Goal: Task Accomplishment & Management: Use online tool/utility

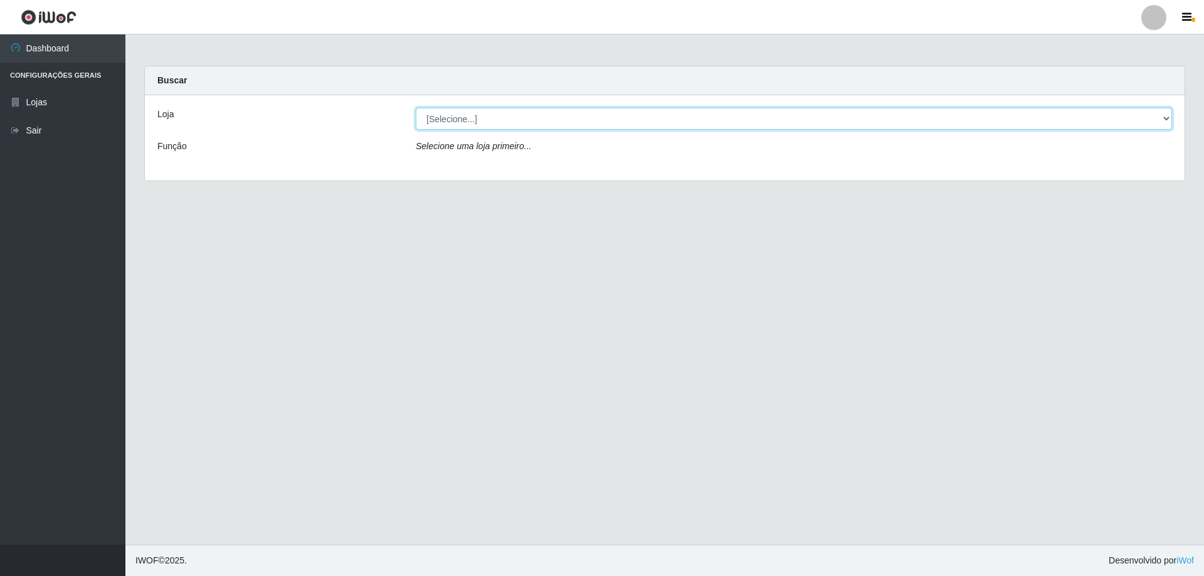
click at [518, 124] on select "[Selecione...] Atacado Vem - [STREET_ADDRESS]" at bounding box center [794, 119] width 756 height 22
select select "461"
click at [416, 108] on select "[Selecione...] Atacado Vem - [STREET_ADDRESS]" at bounding box center [794, 119] width 756 height 22
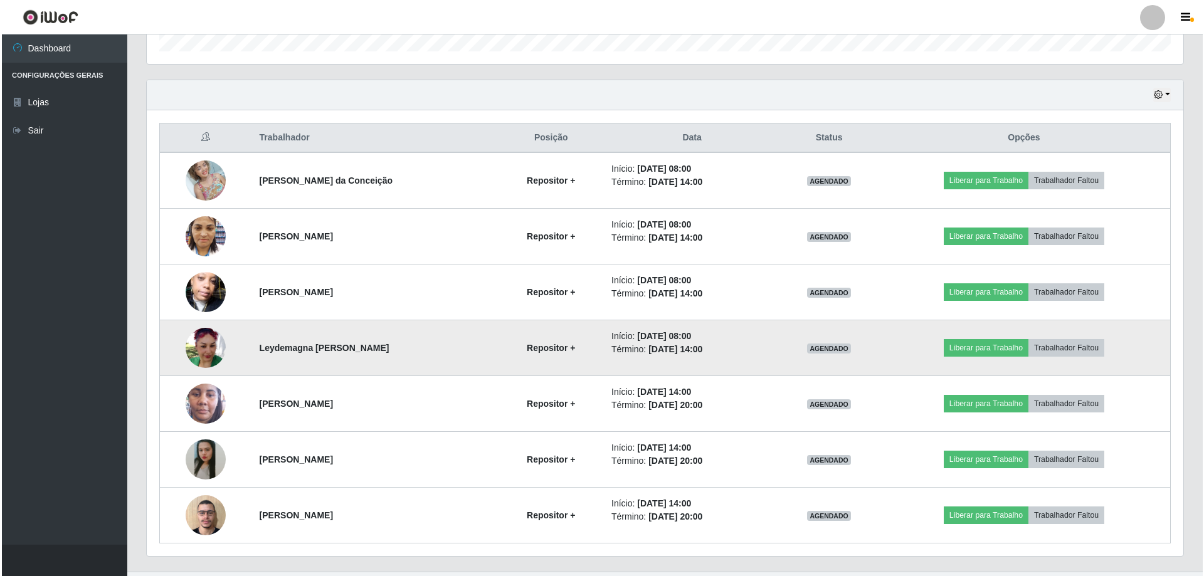
scroll to position [424, 0]
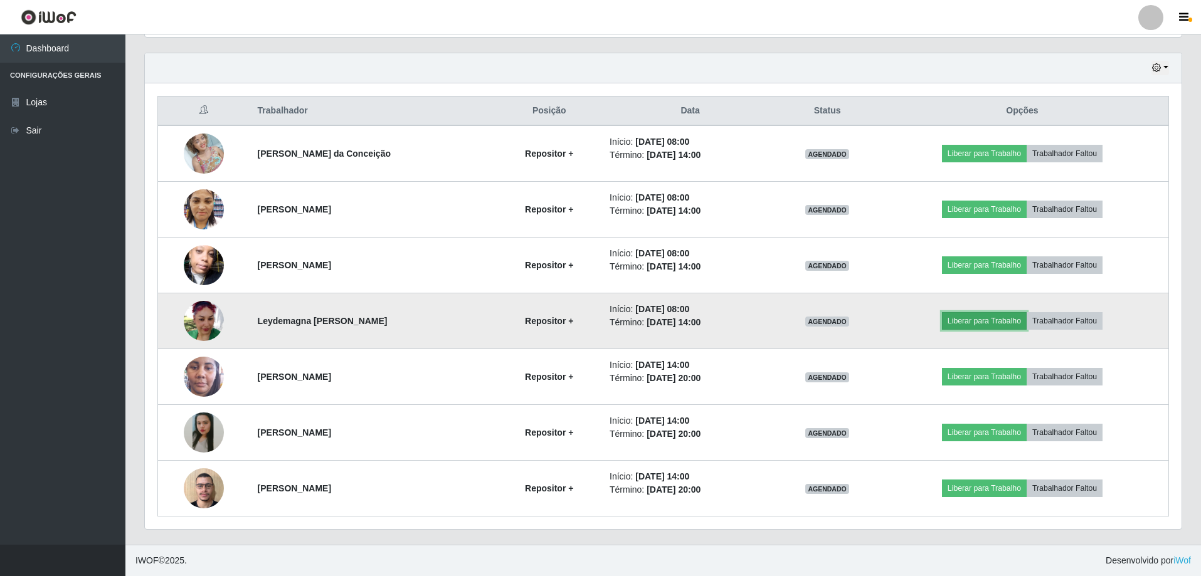
click at [989, 319] on button "Liberar para Trabalho" at bounding box center [984, 321] width 85 height 18
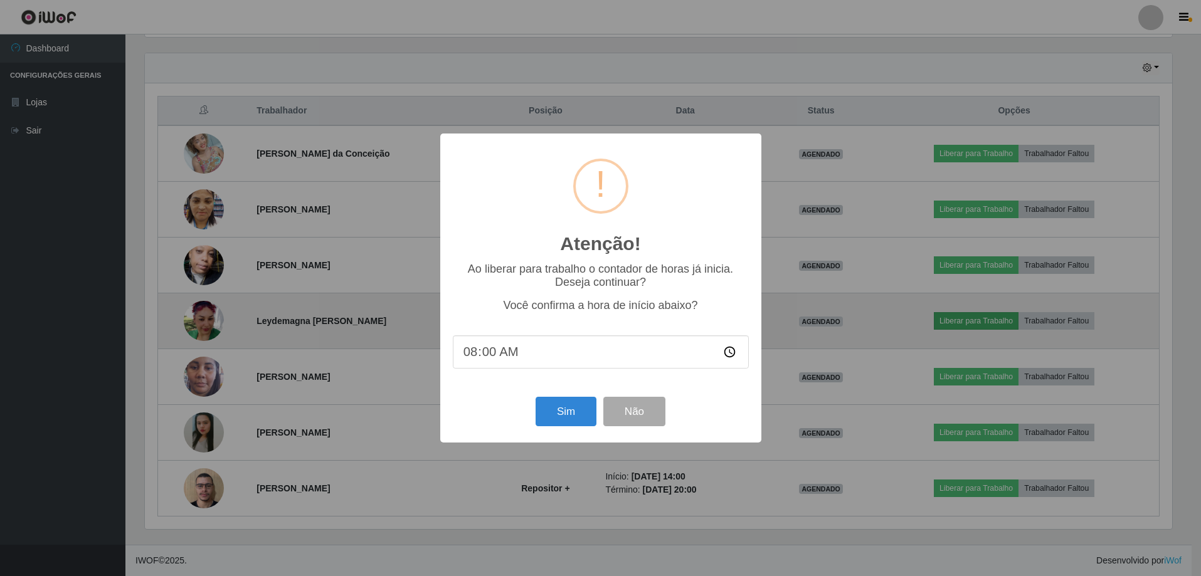
scroll to position [260, 1030]
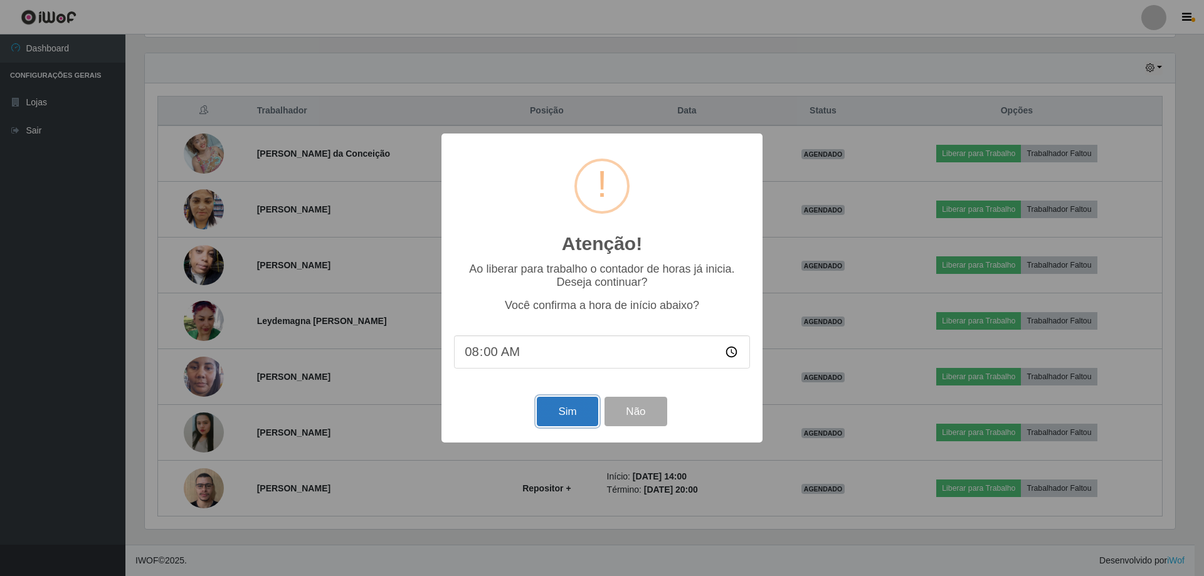
click at [585, 414] on button "Sim" at bounding box center [567, 411] width 61 height 29
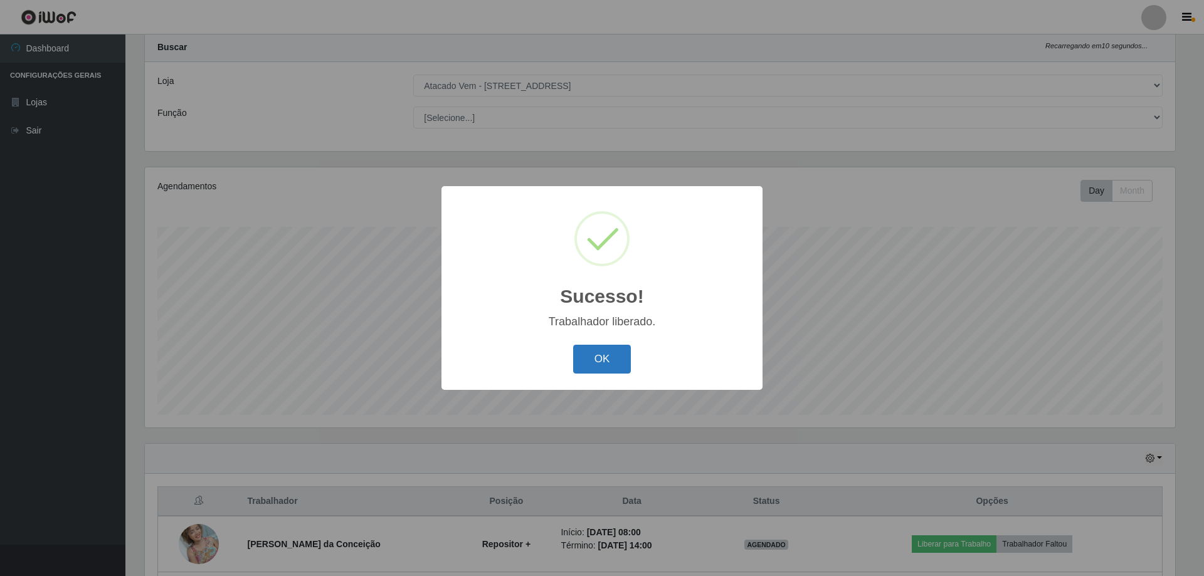
click at [608, 355] on button "OK" at bounding box center [602, 359] width 58 height 29
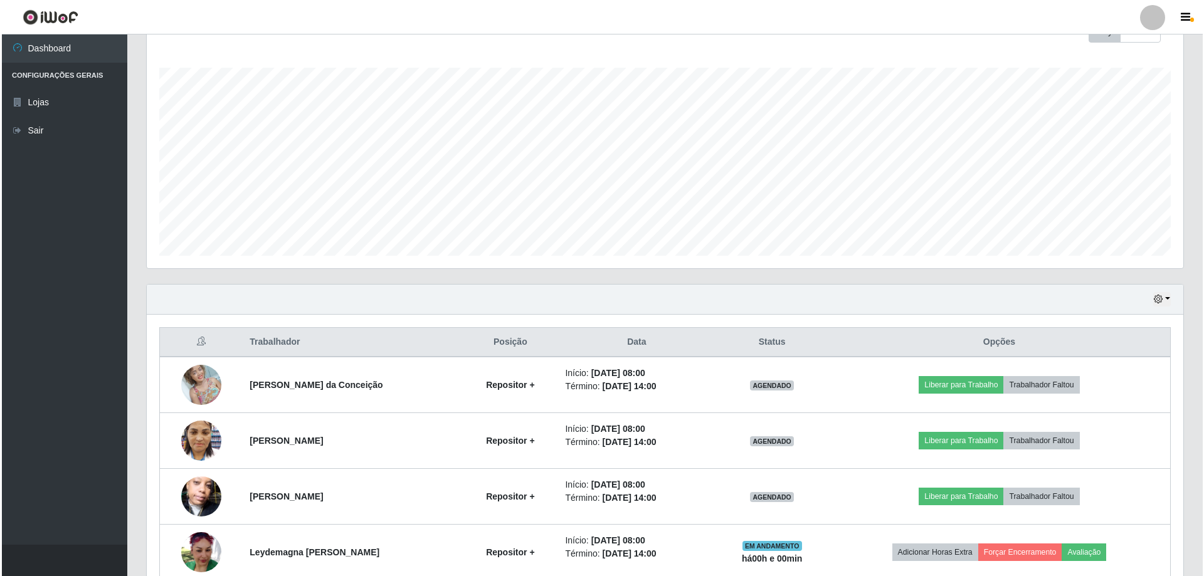
scroll to position [221, 0]
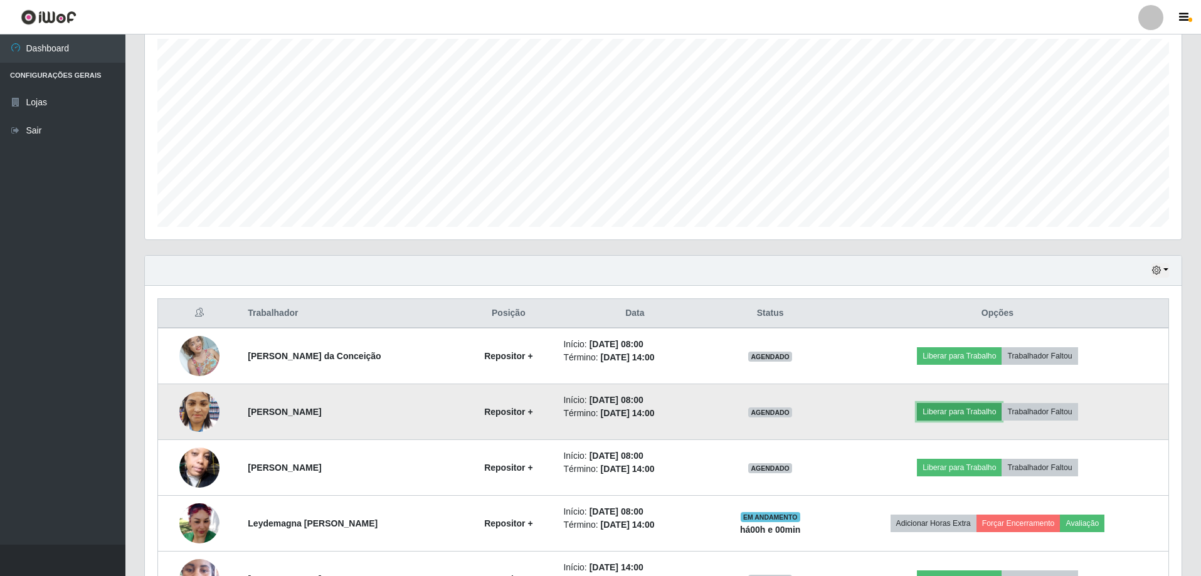
click at [985, 406] on button "Liberar para Trabalho" at bounding box center [959, 412] width 85 height 18
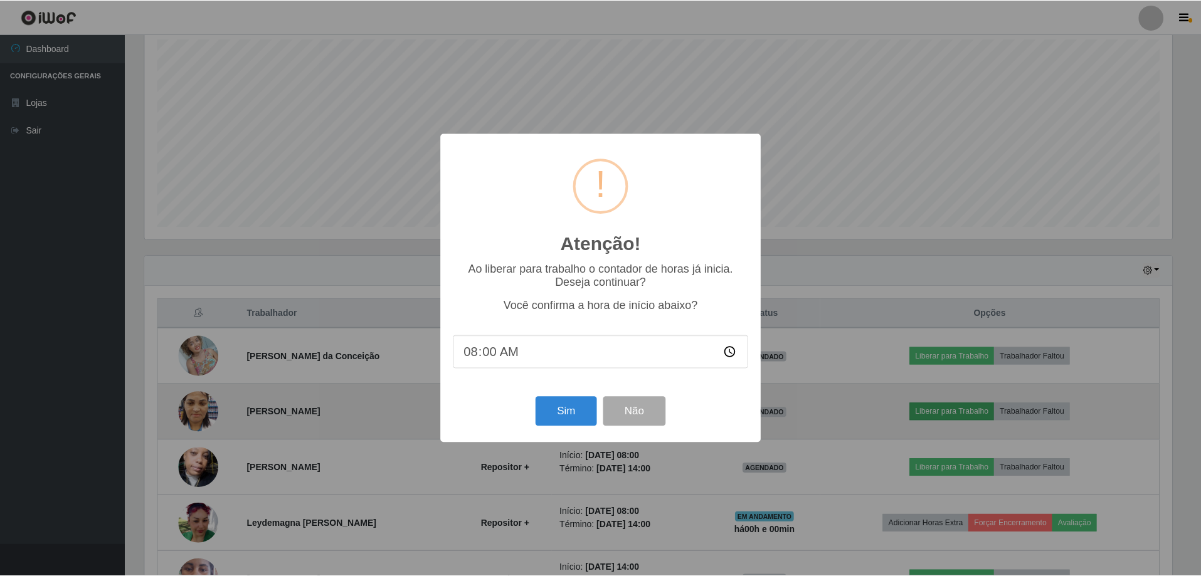
scroll to position [260, 1030]
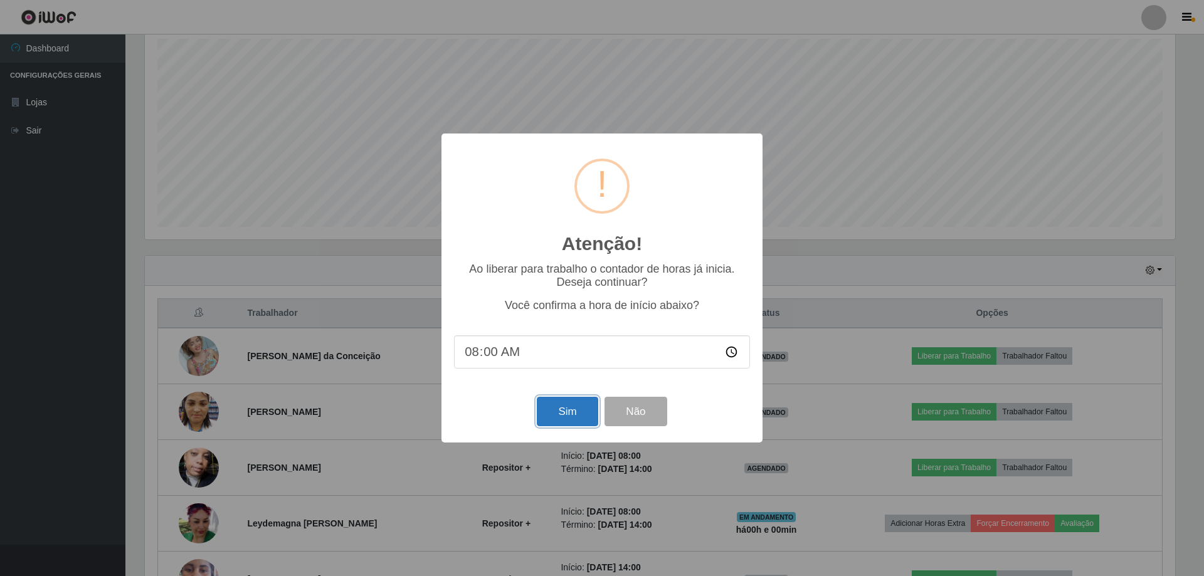
click at [573, 410] on button "Sim" at bounding box center [567, 411] width 61 height 29
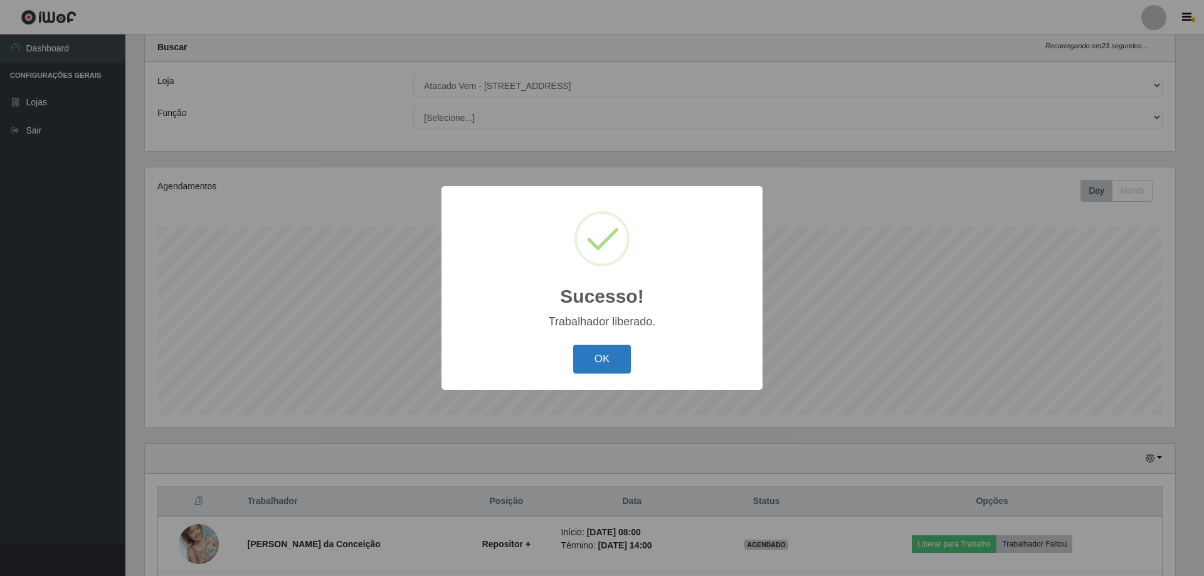
click at [587, 365] on button "OK" at bounding box center [602, 359] width 58 height 29
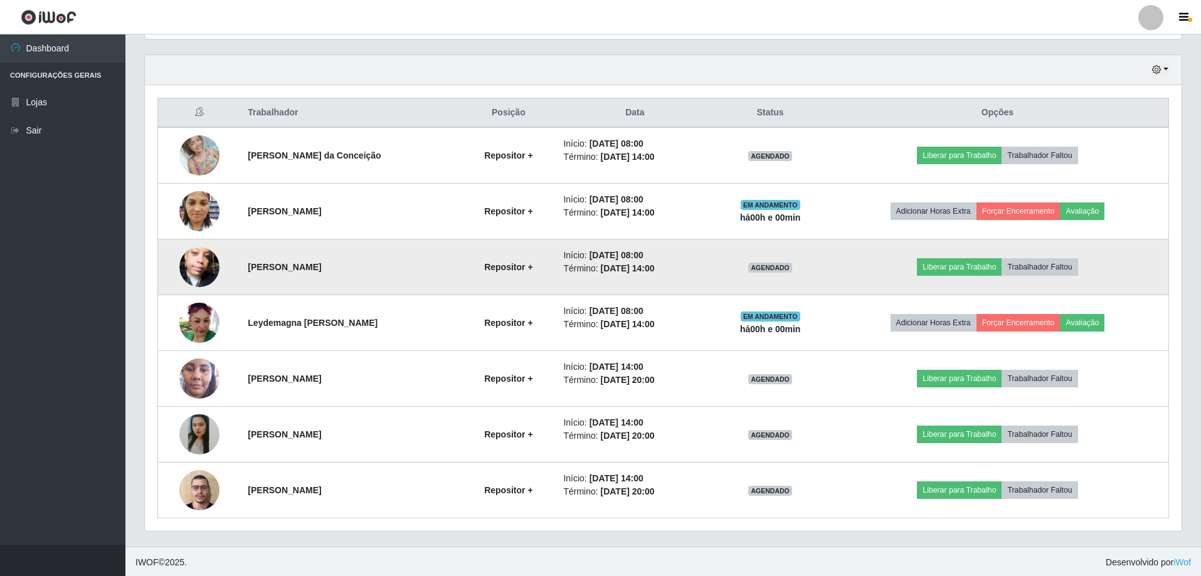
scroll to position [424, 0]
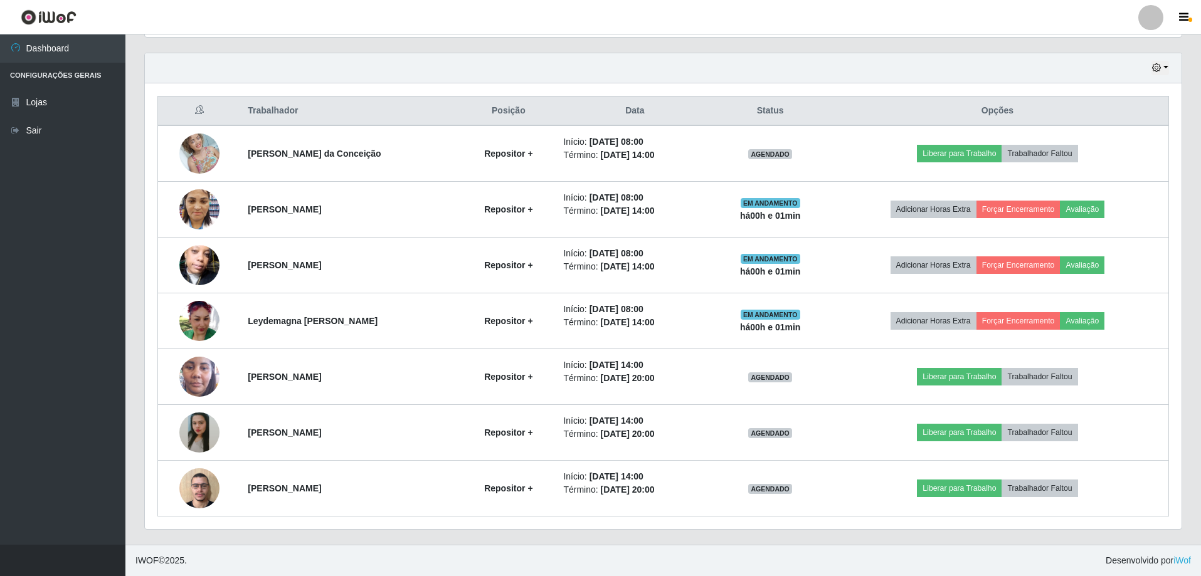
drag, startPoint x: 1141, startPoint y: 256, endPoint x: 1177, endPoint y: 251, distance: 36.0
click at [1177, 251] on div "Trabalhador Posição Data Status Opções Marlene da Conceição Repositor + Início:…" at bounding box center [663, 306] width 1037 height 446
